Goal: Find specific page/section: Find specific page/section

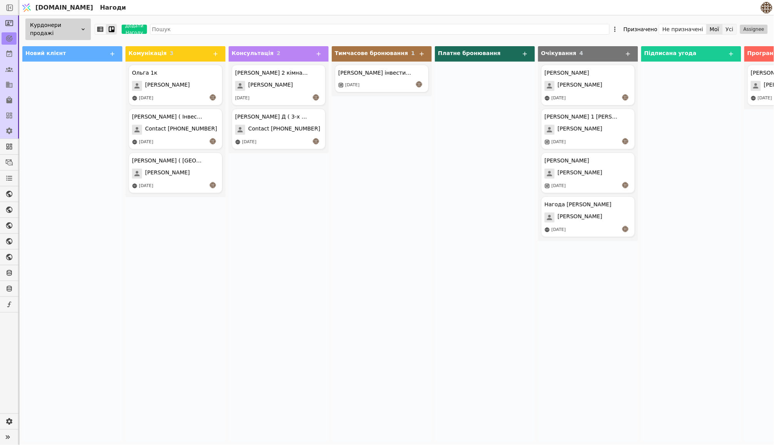
click at [730, 25] on button "Усі" at bounding box center [729, 29] width 14 height 11
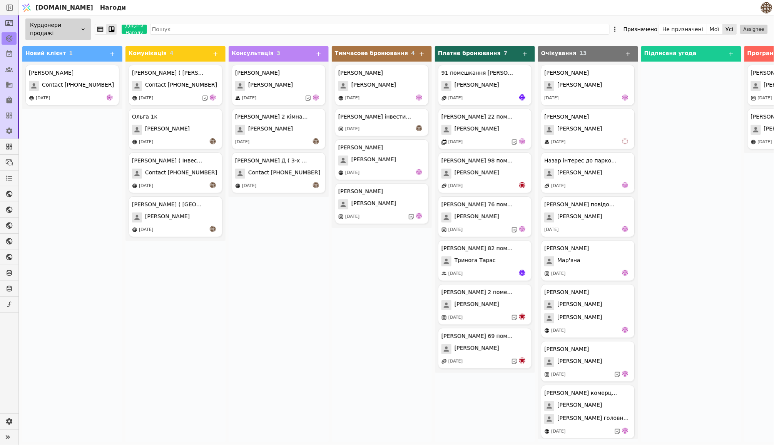
click at [79, 28] on div "Курдонери продажі" at bounding box center [57, 29] width 65 height 22
click at [83, 27] on icon at bounding box center [83, 29] width 6 height 6
click at [70, 52] on div "Продаж" at bounding box center [51, 47] width 77 height 14
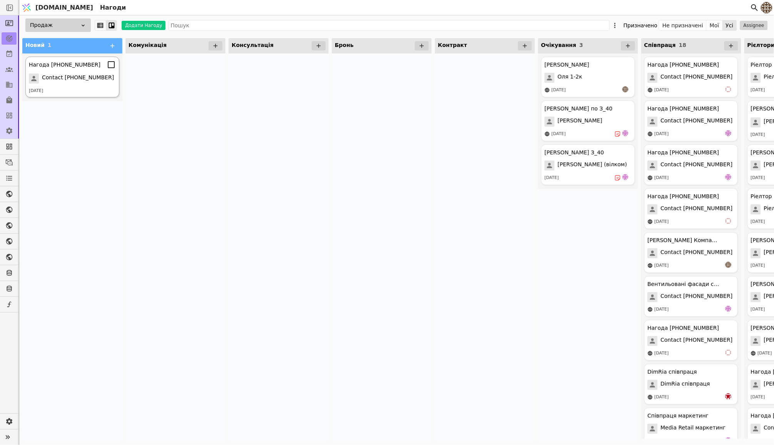
click at [73, 68] on div "Нагода +380935584321" at bounding box center [72, 64] width 87 height 9
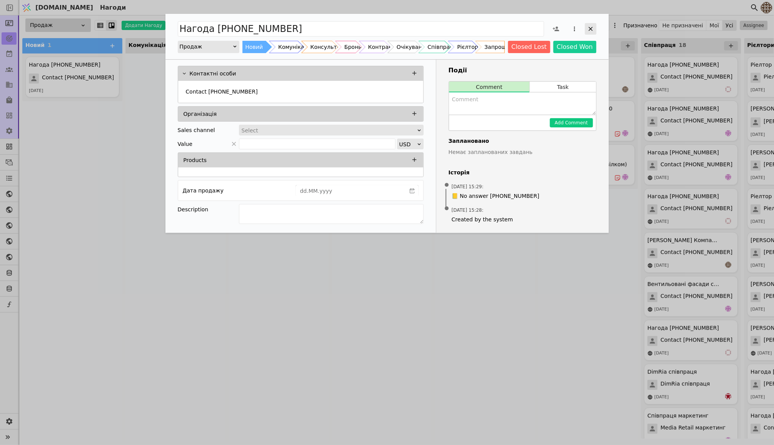
click at [588, 23] on div "Add Opportunity" at bounding box center [591, 29] width 12 height 12
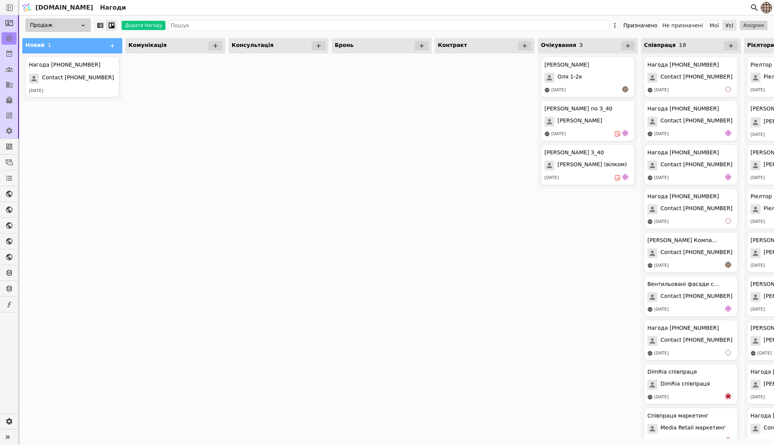
click at [57, 24] on div "Продаж" at bounding box center [57, 24] width 65 height 13
click at [50, 68] on span "Курдонери продажі" at bounding box center [46, 67] width 57 height 8
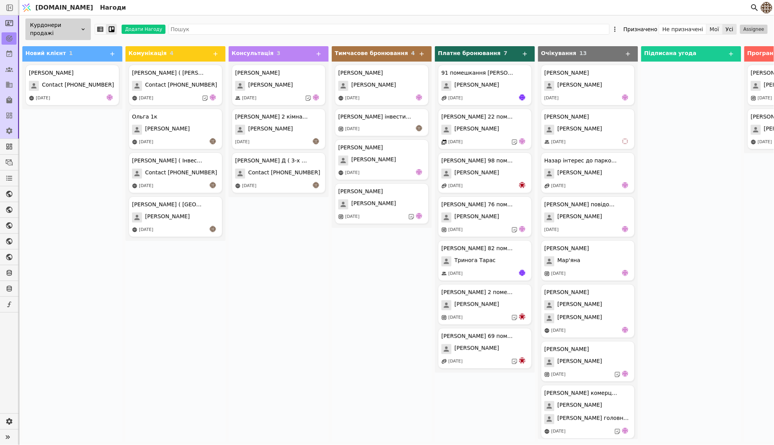
click at [720, 29] on button "Мої" at bounding box center [714, 29] width 16 height 11
